Goal: Information Seeking & Learning: Understand process/instructions

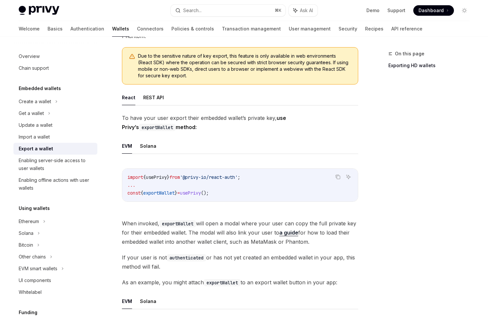
scroll to position [61, 0]
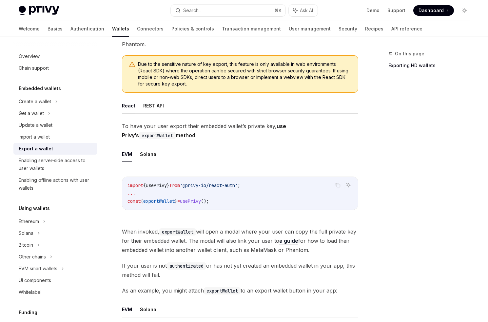
click at [153, 104] on button "REST API" at bounding box center [153, 105] width 21 height 15
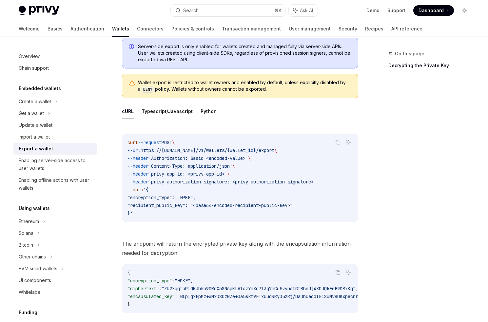
scroll to position [172, 0]
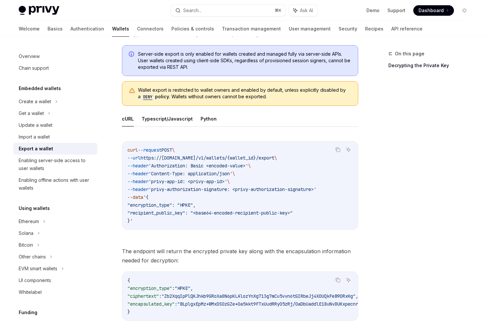
click at [439, 12] on span "Dashboard" at bounding box center [431, 10] width 25 height 7
click at [66, 101] on div "Create a wallet" at bounding box center [55, 102] width 84 height 12
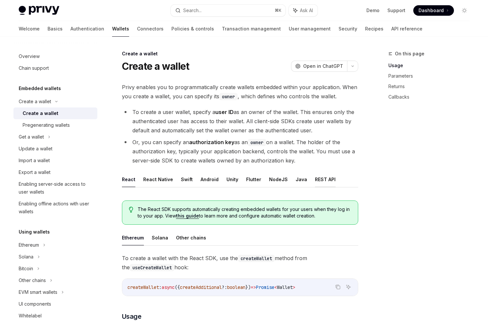
click at [319, 182] on button "REST API" at bounding box center [325, 179] width 21 height 15
type textarea "*"
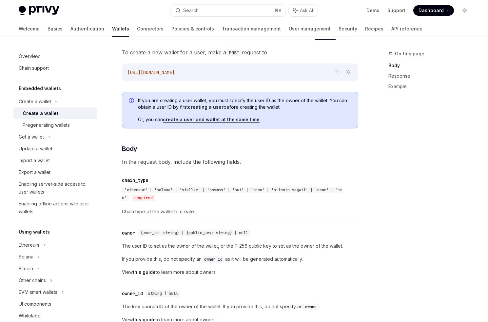
scroll to position [170, 0]
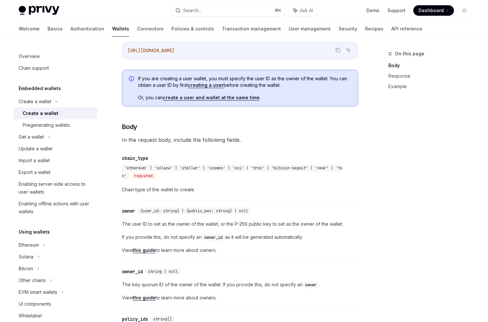
click at [156, 211] on span "{user_id: string} | {public_key: string} | null" at bounding box center [194, 211] width 108 height 5
click at [156, 210] on span "{user_id: string} | {public_key: string} | null" at bounding box center [194, 211] width 108 height 5
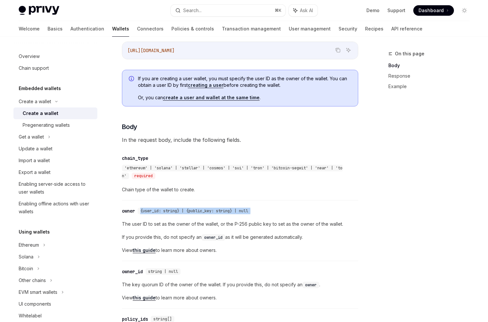
click at [156, 210] on span "{user_id: string} | {public_key: string} | null" at bounding box center [194, 211] width 108 height 5
click at [154, 226] on span "The user ID to set as the owner of the wallet, or the P-256 public key to set a…" at bounding box center [240, 224] width 236 height 8
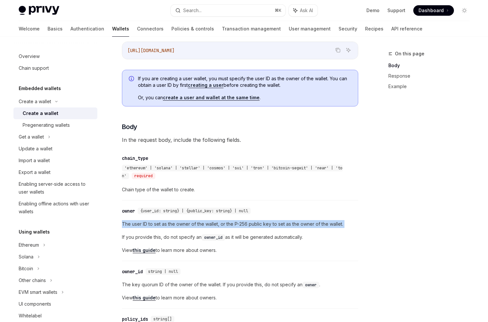
click at [154, 226] on span "The user ID to set as the owner of the wallet, or the P-256 public key to set a…" at bounding box center [240, 224] width 236 height 8
click at [211, 221] on span "The user ID to set as the owner of the wallet, or the P-256 public key to set a…" at bounding box center [240, 224] width 236 height 8
click at [126, 207] on div "​ owner {user_id: string} | {public_key: string} | null" at bounding box center [237, 211] width 230 height 8
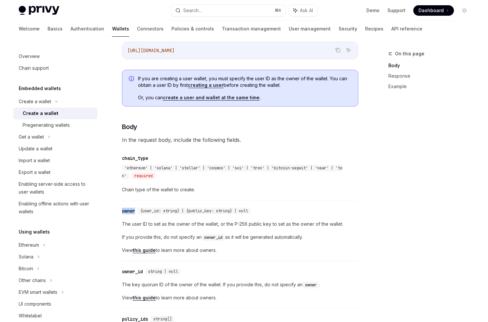
click at [126, 207] on div "​ owner {user_id: string} | {public_key: string} | null" at bounding box center [237, 211] width 230 height 8
